Goal: Obtain resource: Download file/media

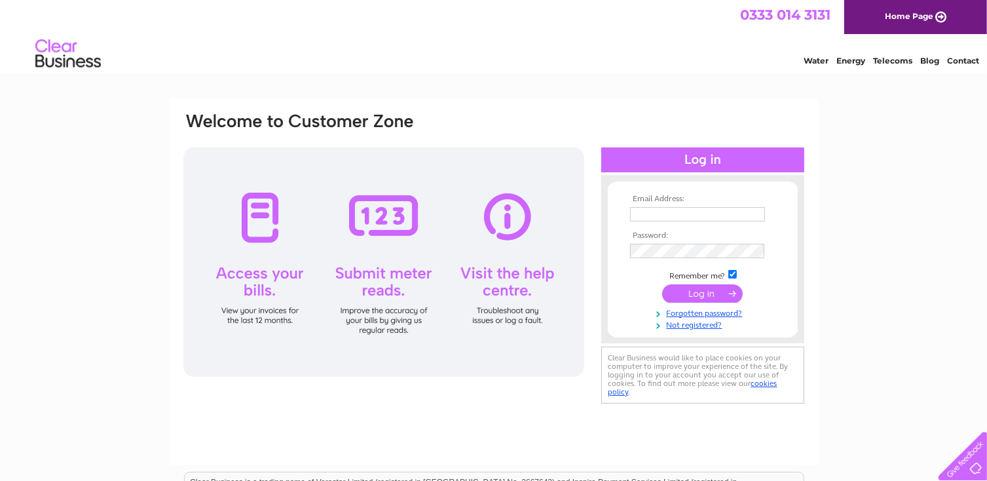
type input "dslowe@btinternet.com"
click at [696, 290] on input "submit" at bounding box center [702, 293] width 81 height 18
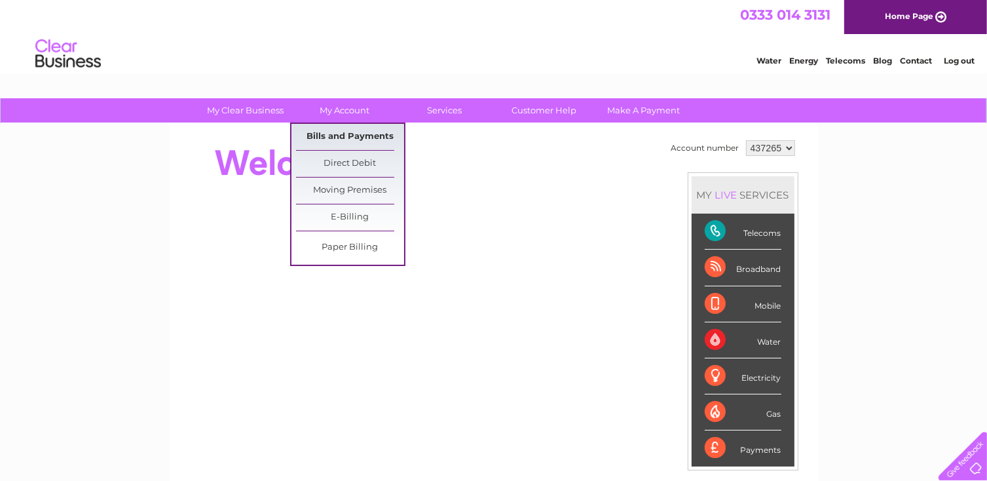
click at [345, 134] on link "Bills and Payments" at bounding box center [350, 137] width 108 height 26
click at [344, 138] on link "Bills and Payments" at bounding box center [350, 137] width 108 height 26
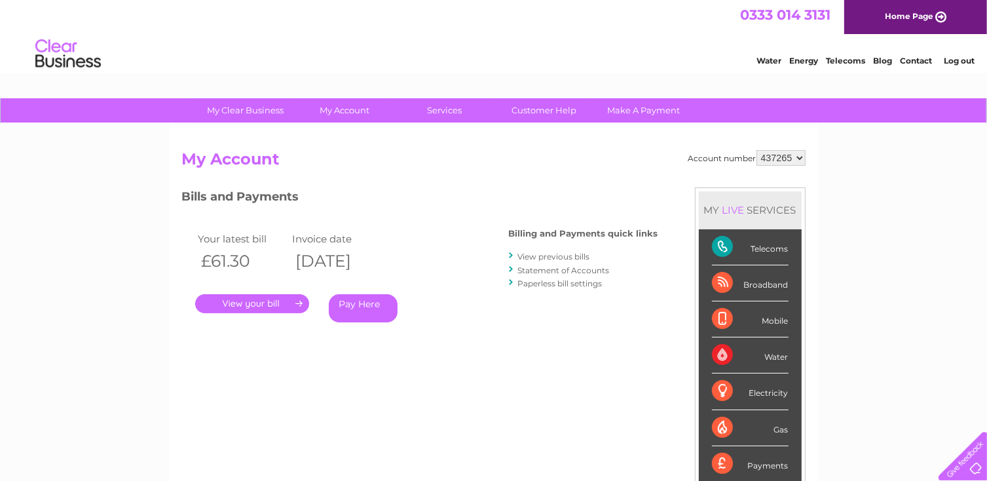
click at [247, 303] on link "." at bounding box center [252, 303] width 114 height 19
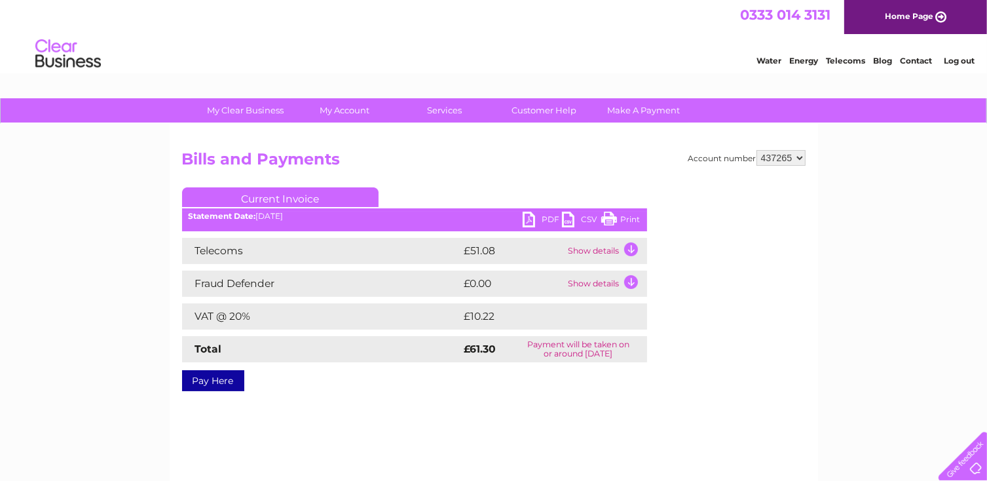
click at [526, 217] on link "PDF" at bounding box center [542, 221] width 39 height 19
click at [527, 217] on link "PDF" at bounding box center [542, 221] width 39 height 19
click at [526, 217] on link "PDF" at bounding box center [542, 221] width 39 height 19
click at [628, 221] on link "Print" at bounding box center [620, 221] width 39 height 19
click at [352, 416] on div "Account number 437265 Bills and Payments Current Invoice PDF CSV Print" at bounding box center [494, 307] width 648 height 367
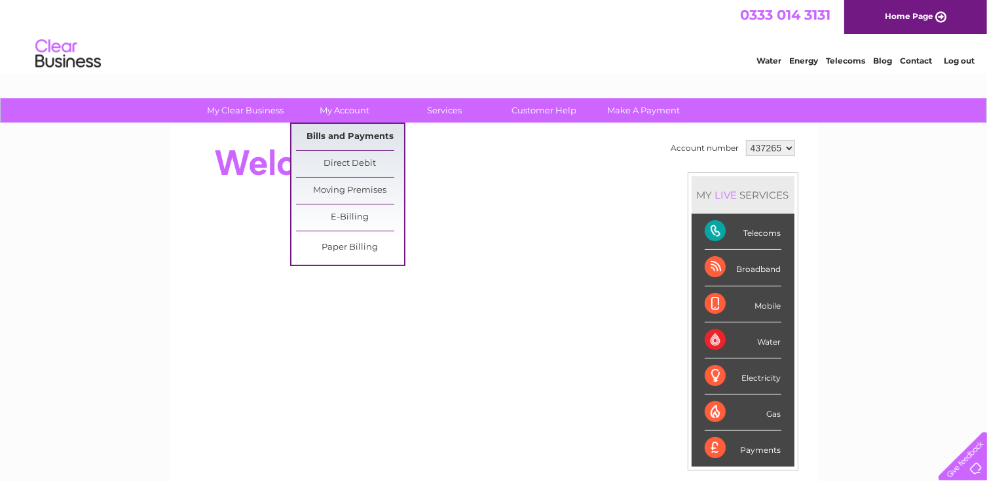
click at [359, 138] on link "Bills and Payments" at bounding box center [350, 137] width 108 height 26
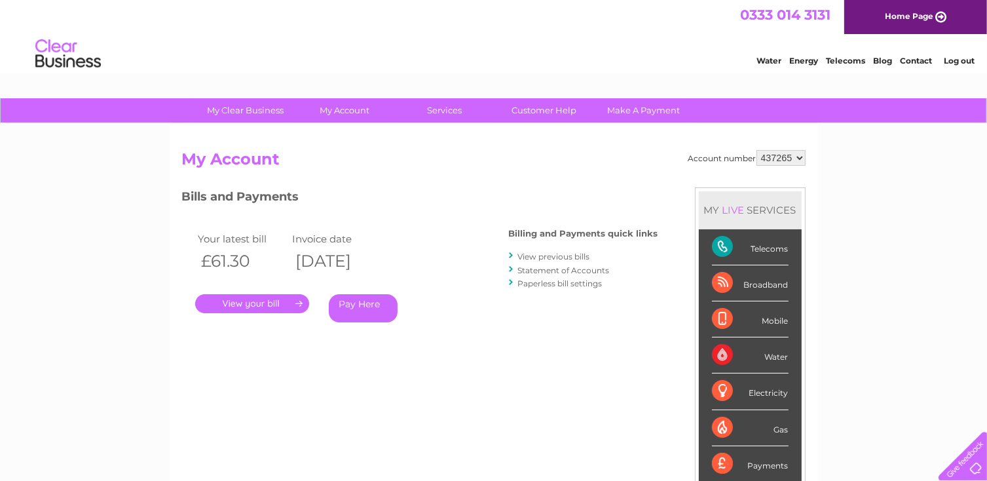
click at [254, 299] on link "." at bounding box center [252, 303] width 114 height 19
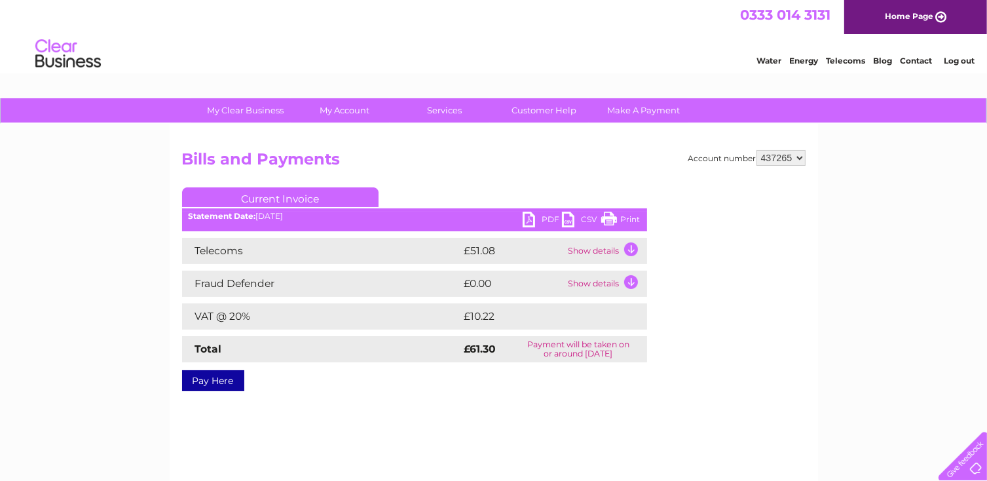
click at [548, 220] on link "PDF" at bounding box center [542, 221] width 39 height 19
